Goal: Task Accomplishment & Management: Use online tool/utility

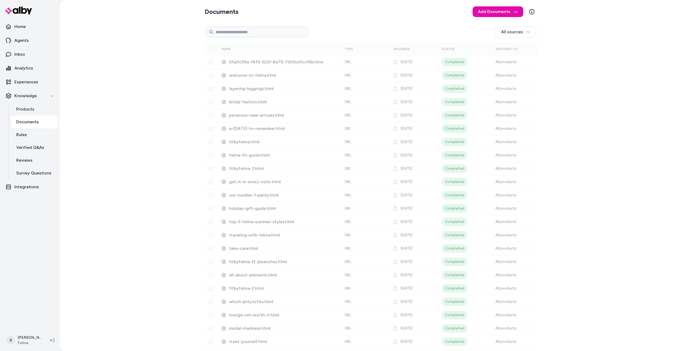
scroll to position [450, 0]
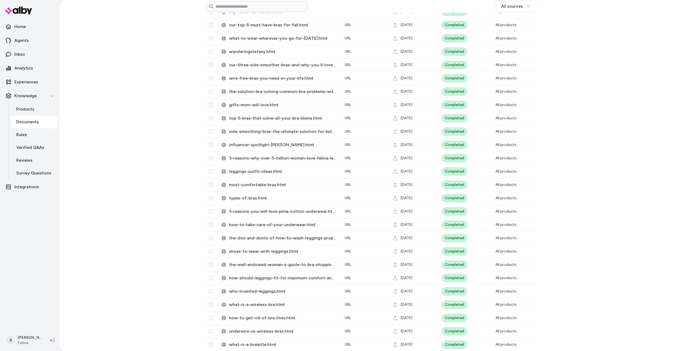
click at [106, 300] on div "Documents Add Documents All sources 0 Selected Edit Name Type Uploaded Status A…" at bounding box center [371, 175] width 622 height 351
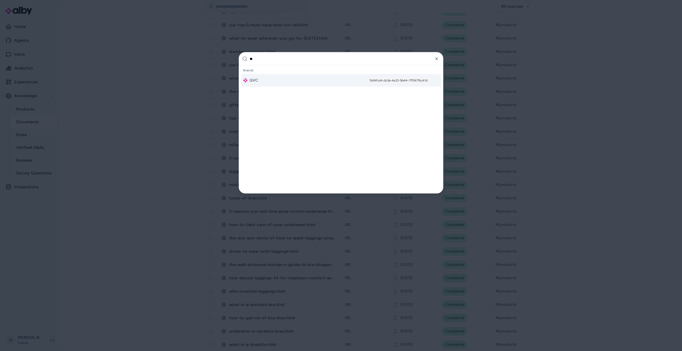
type input "***"
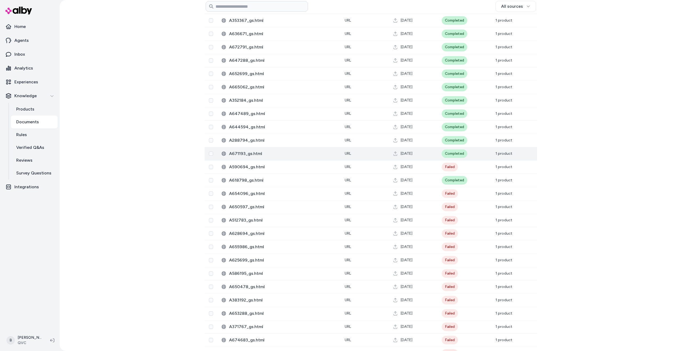
scroll to position [176, 0]
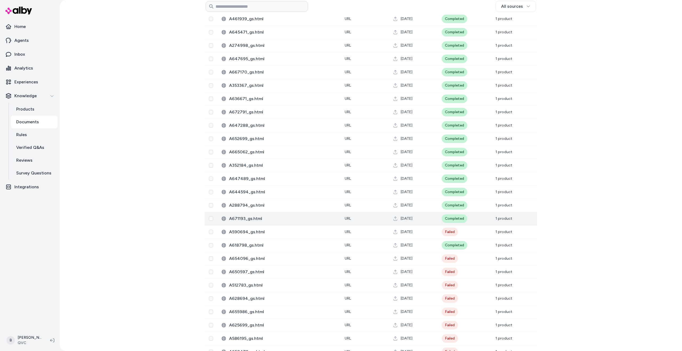
click at [247, 218] on span "A671193_gs.html" at bounding box center [282, 219] width 107 height 6
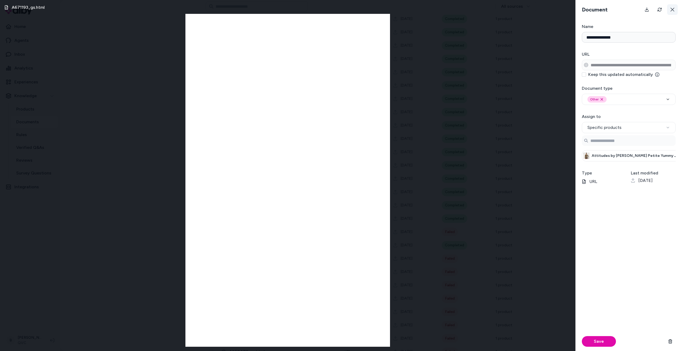
click at [672, 10] on icon at bounding box center [673, 10] width 4 height 4
click at [672, 10] on body "Home Agents Inbox Analytics Experiences Knowledge Products Documents Rules Veri…" at bounding box center [341, 175] width 682 height 351
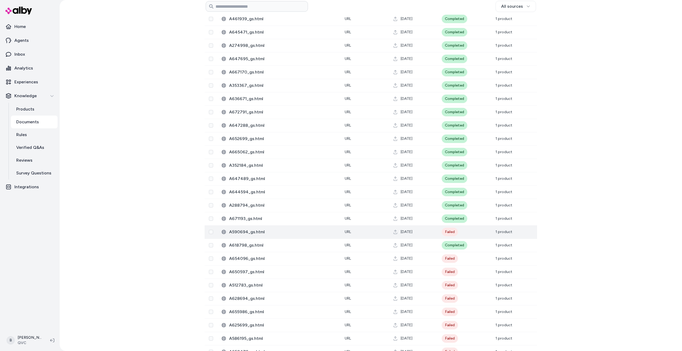
click at [249, 232] on span "A590694_gs.html" at bounding box center [282, 232] width 107 height 6
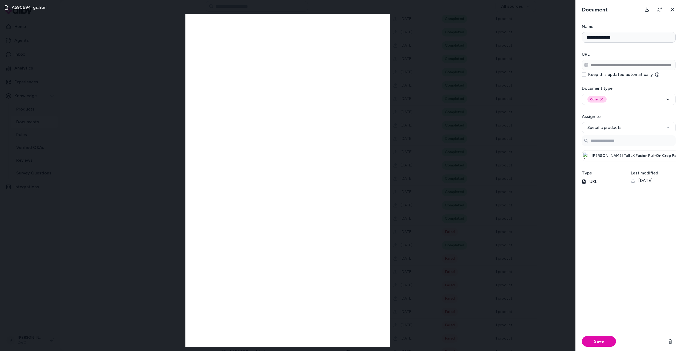
click at [672, 10] on icon at bounding box center [673, 10] width 4 height 4
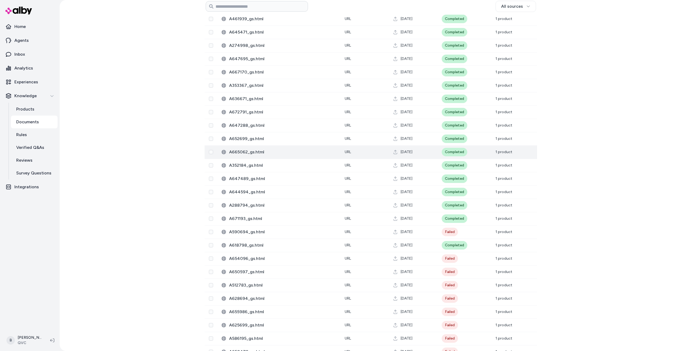
scroll to position [169, 0]
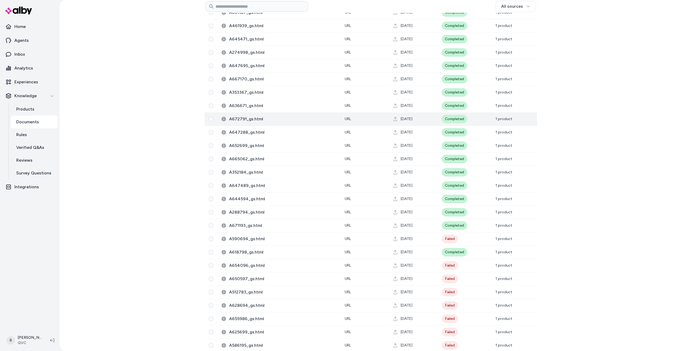
click at [258, 119] on span "A672791_gs.html" at bounding box center [282, 119] width 107 height 6
